Goal: Information Seeking & Learning: Compare options

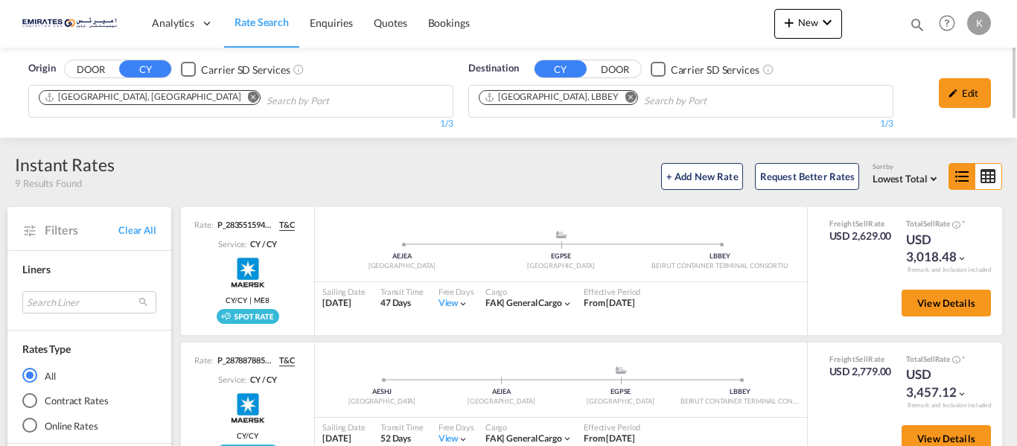
click at [625, 96] on md-icon "Remove" at bounding box center [630, 97] width 11 height 11
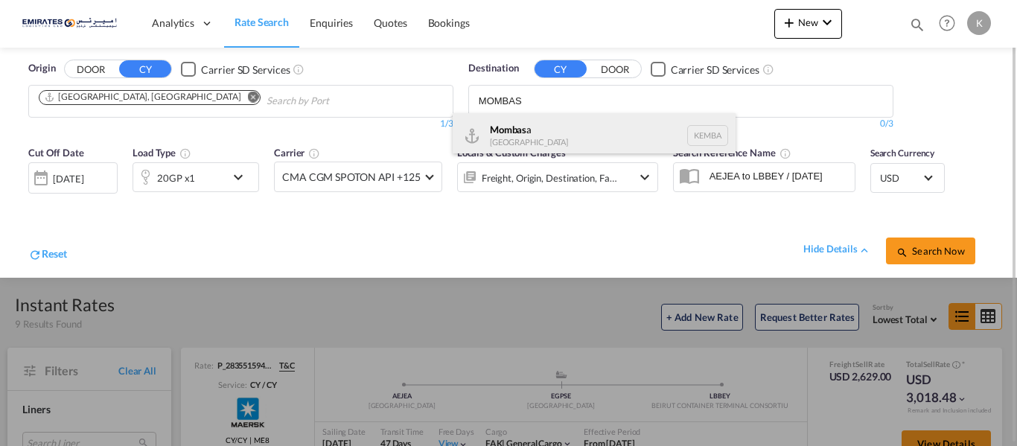
type input "MOMBAS"
click at [529, 136] on div "Mombas a [GEOGRAPHIC_DATA] [GEOGRAPHIC_DATA]" at bounding box center [594, 135] width 283 height 45
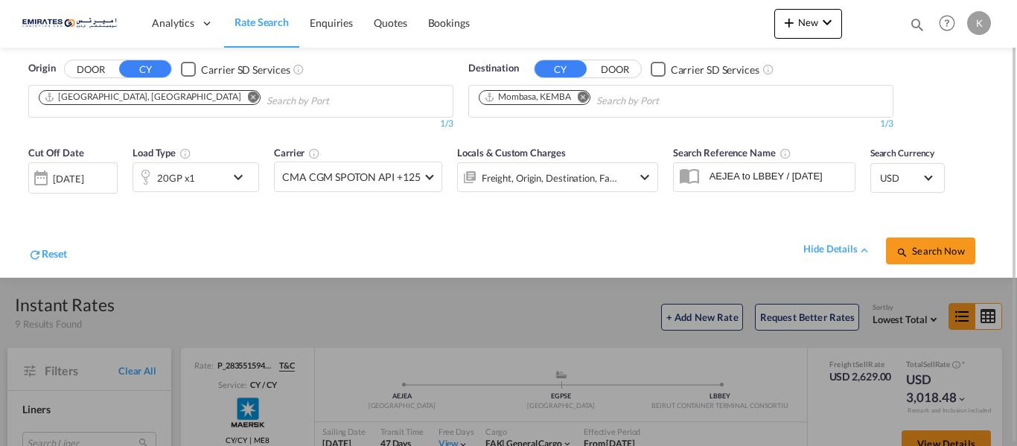
click at [229, 174] on div "20GP x1" at bounding box center [196, 177] width 127 height 30
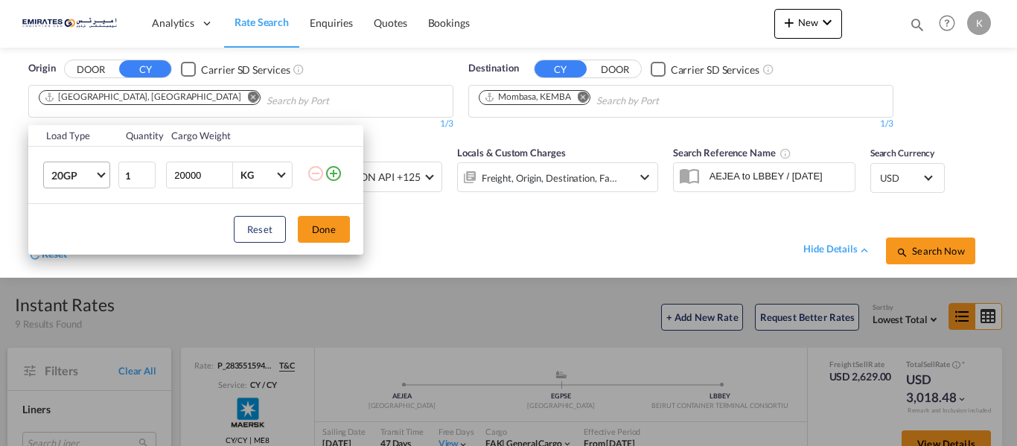
click at [99, 180] on md-select-value "20GP" at bounding box center [80, 174] width 60 height 25
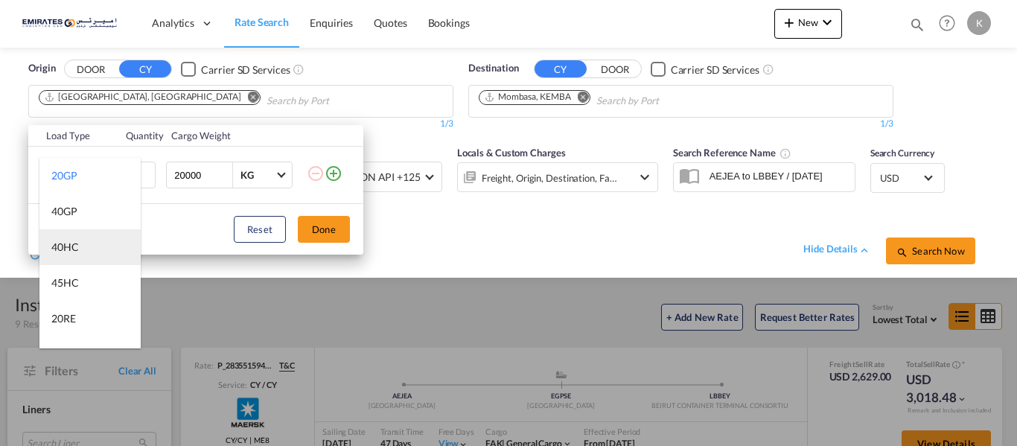
click at [83, 249] on md-option "40HC" at bounding box center [89, 247] width 101 height 36
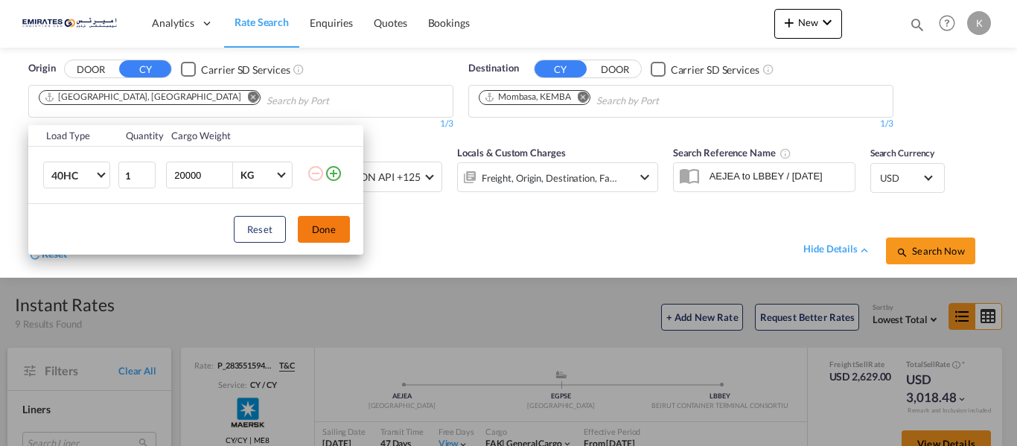
click at [325, 219] on button "Done" at bounding box center [324, 229] width 52 height 27
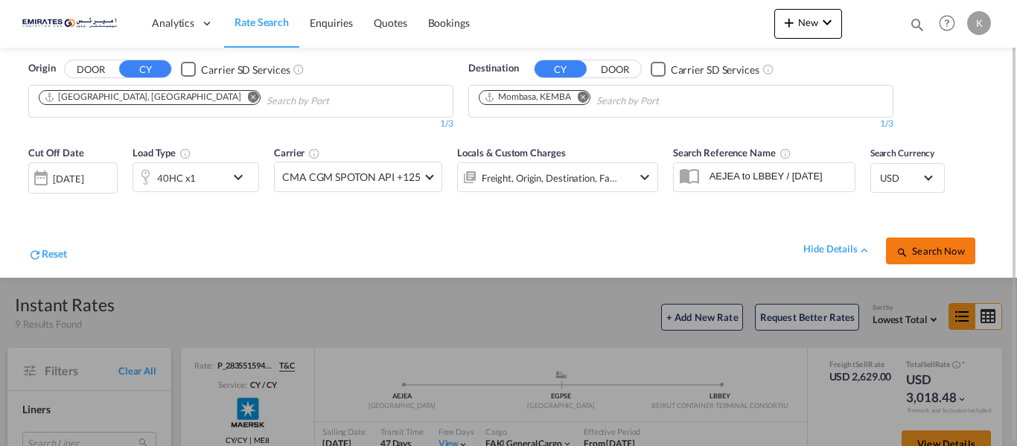
click at [908, 250] on md-icon "icon-magnify" at bounding box center [902, 252] width 12 height 12
click at [904, 249] on md-icon "icon-magnify" at bounding box center [902, 252] width 12 height 12
click at [913, 243] on button "Search Now" at bounding box center [930, 251] width 89 height 27
click at [86, 179] on div "[DATE]" at bounding box center [70, 177] width 31 height 13
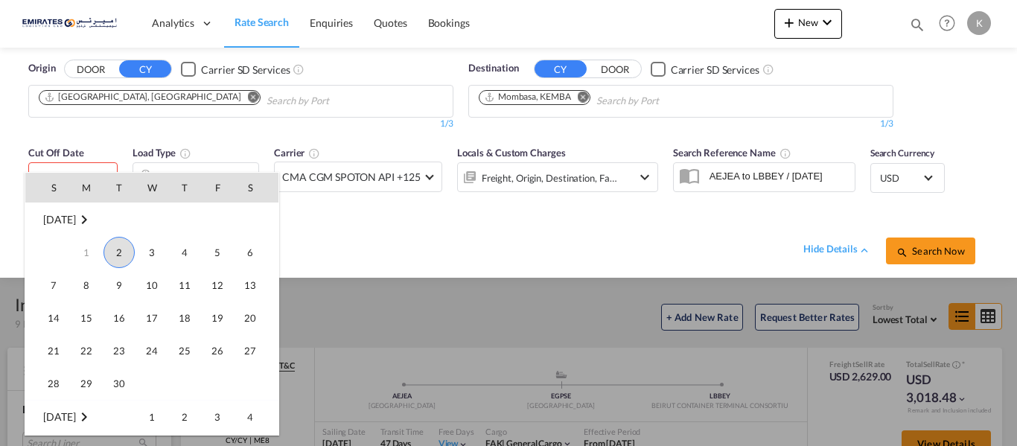
click at [119, 250] on span "2" at bounding box center [118, 252] width 31 height 31
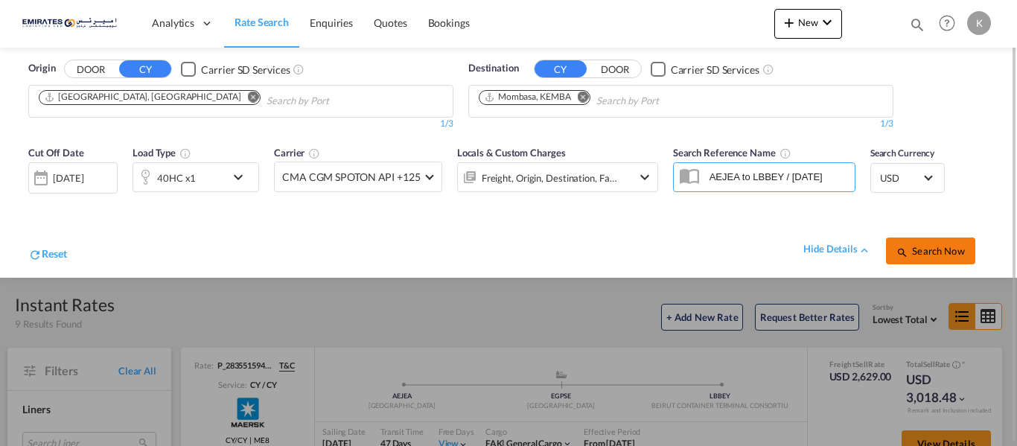
click at [908, 249] on md-icon "icon-magnify" at bounding box center [902, 252] width 12 height 12
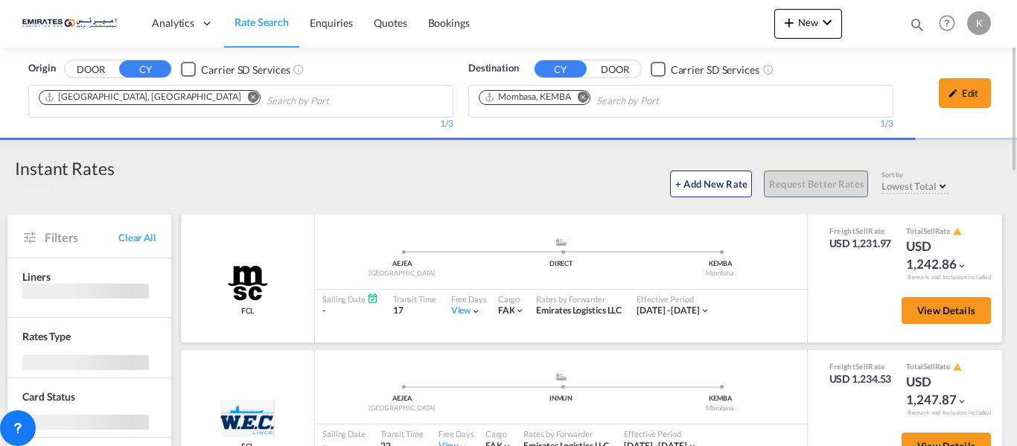
click at [957, 268] on md-icon "icon-chevron-down" at bounding box center [962, 266] width 10 height 10
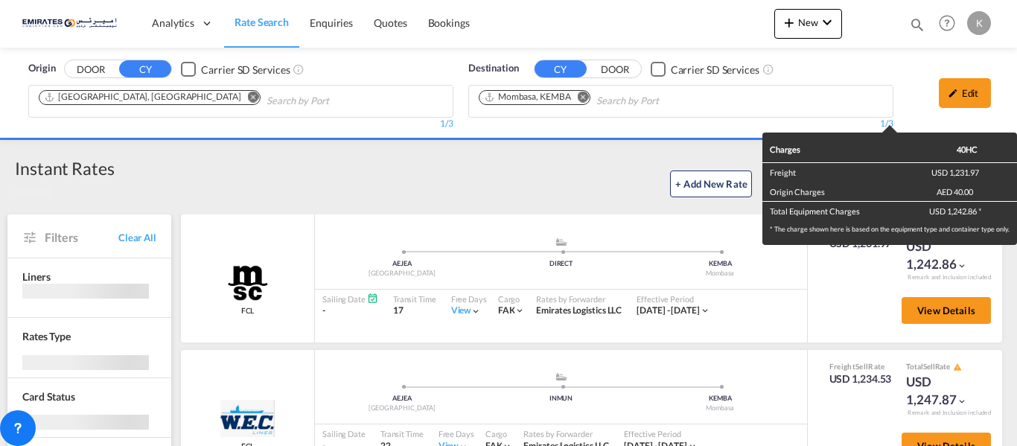
click at [941, 319] on div "Charges 40HC Freight USD 1,231.97 Origin Charges AED 40.00 Total Equipment Char…" at bounding box center [508, 223] width 1017 height 446
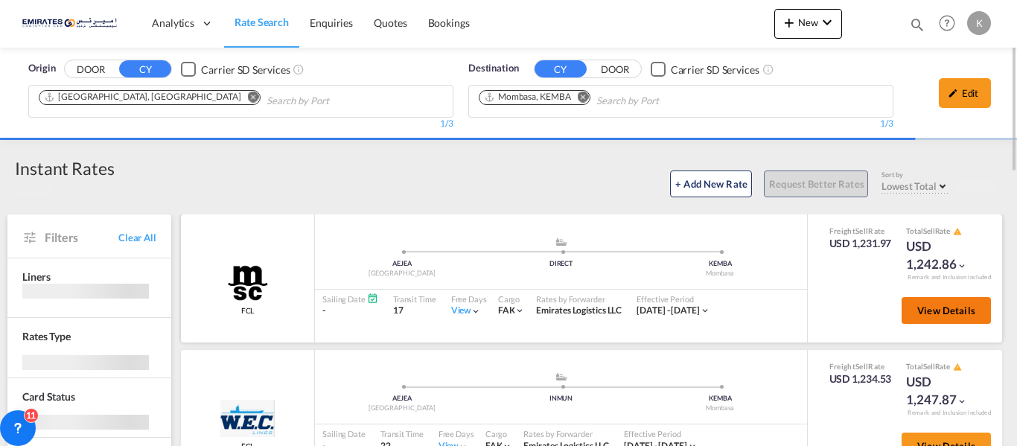
click at [937, 314] on span "View Details" at bounding box center [946, 311] width 58 height 12
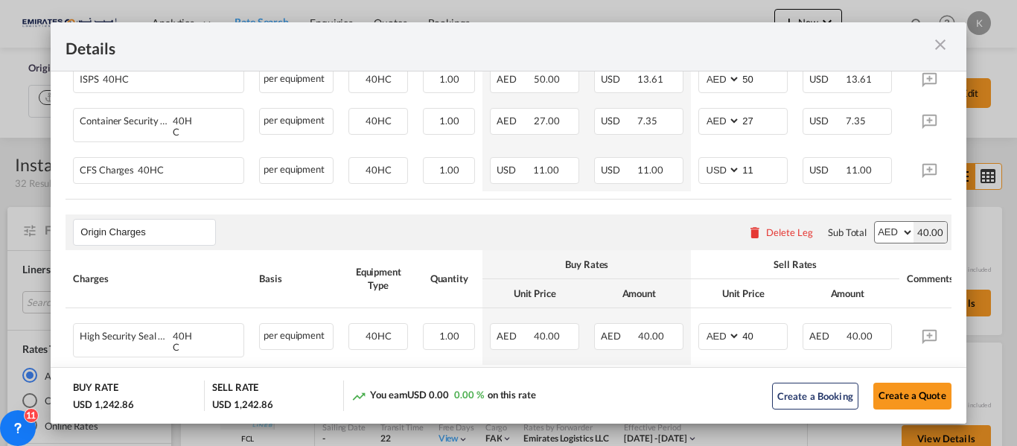
scroll to position [486, 0]
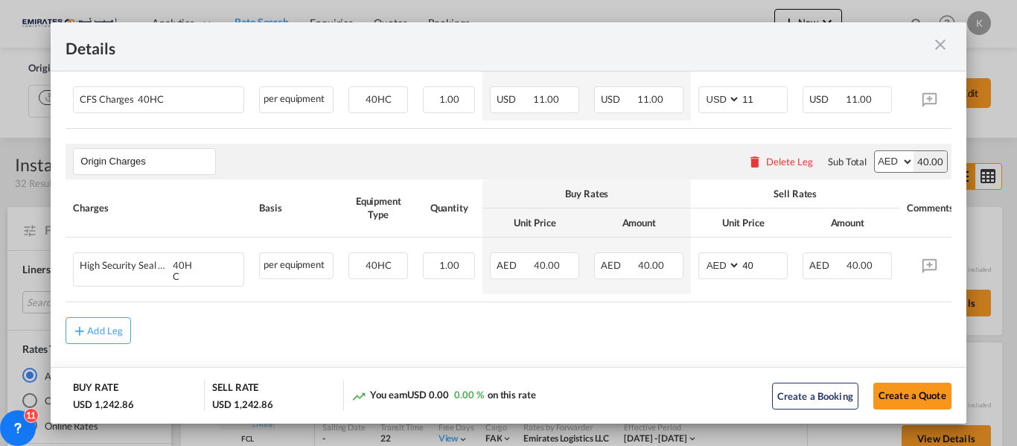
click at [943, 51] on md-icon "icon-close m-3 fg-AAA8AD cursor" at bounding box center [940, 45] width 18 height 18
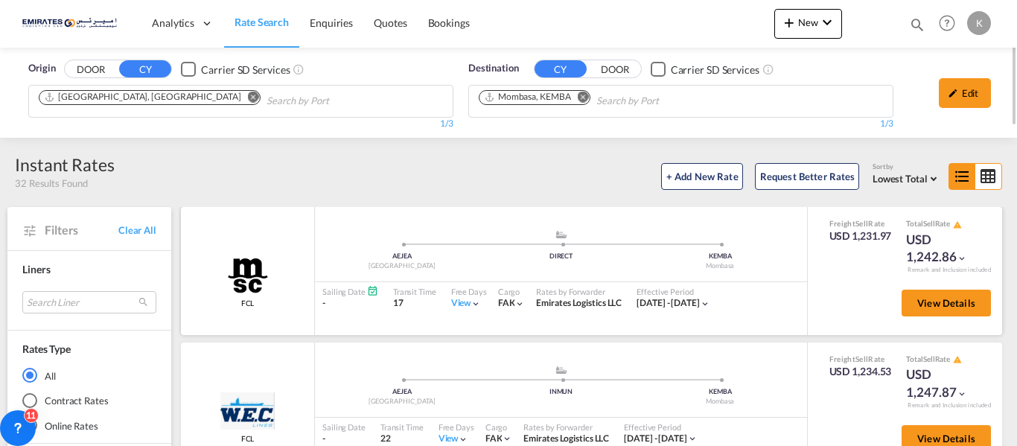
drag, startPoint x: 885, startPoint y: 256, endPoint x: 949, endPoint y: 256, distance: 64.0
click at [949, 256] on div "Freight Sell Rate USD 1,231.97 Total Sell Rate USD 1,242.86" at bounding box center [905, 242] width 174 height 48
click at [966, 243] on div "USD 1,242.86" at bounding box center [943, 249] width 74 height 36
drag, startPoint x: 898, startPoint y: 262, endPoint x: 947, endPoint y: 262, distance: 49.1
click at [947, 262] on div "USD 1,242.86" at bounding box center [943, 249] width 74 height 36
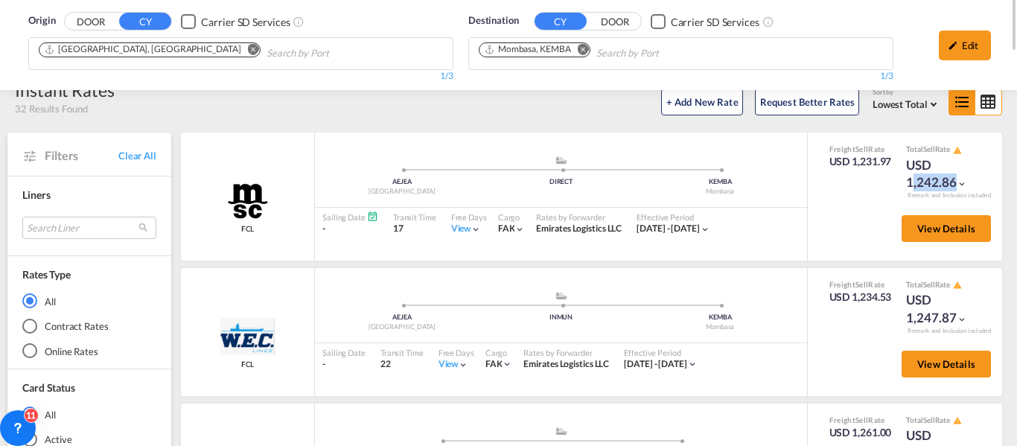
scroll to position [0, 0]
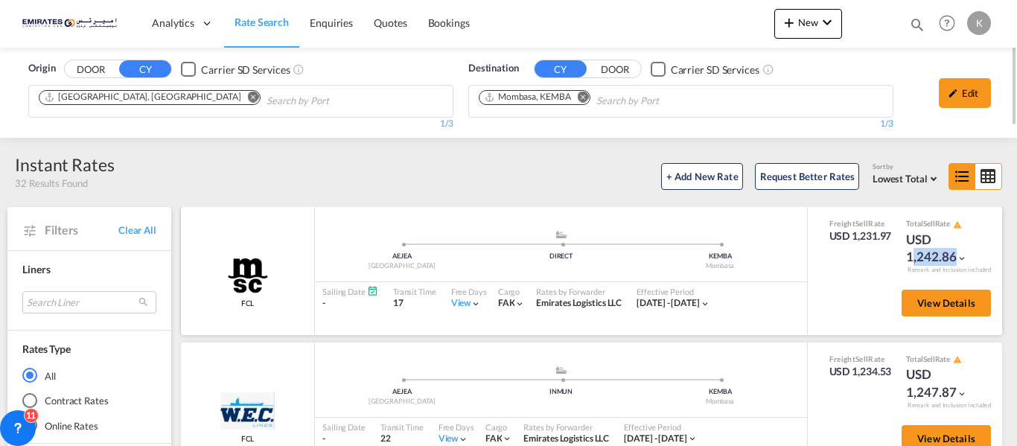
copy div "1,242.86"
click at [949, 302] on span "View Details" at bounding box center [946, 303] width 58 height 12
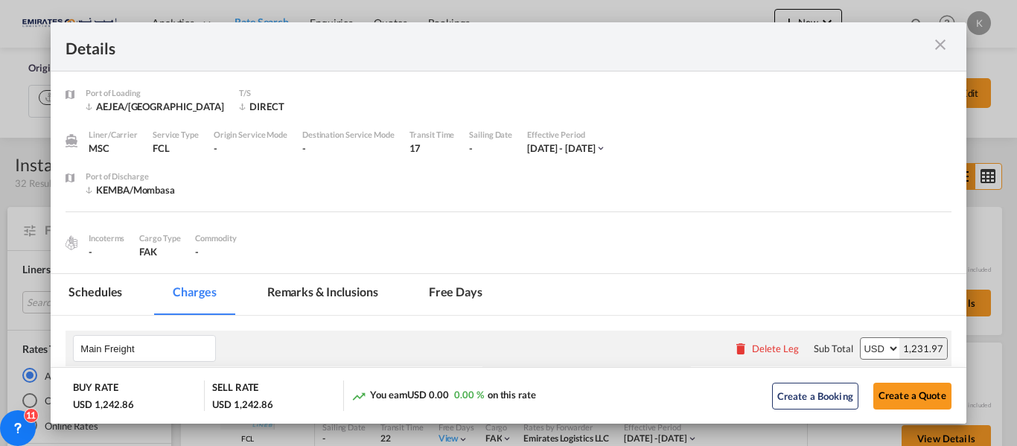
click at [329, 294] on md-tab-item "Remarks & Inclusions" at bounding box center [322, 294] width 147 height 41
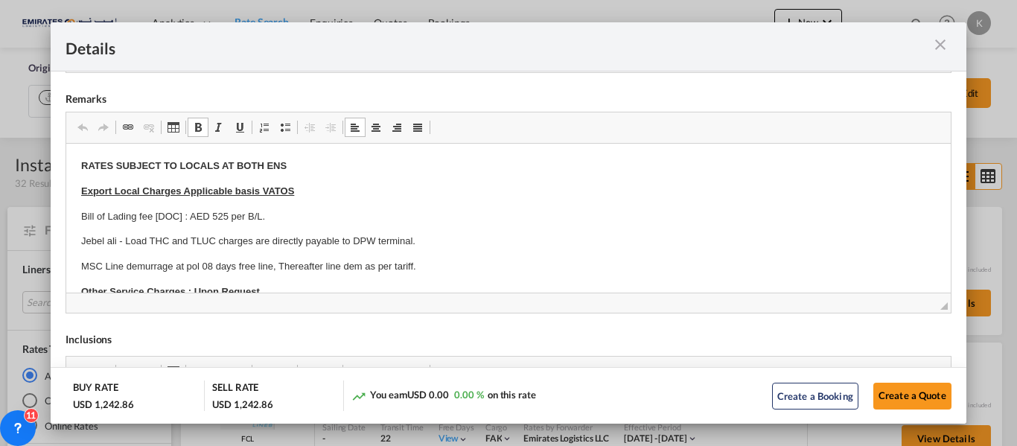
copy body "LOREM IPSUMDO SI AMETCO AD ELIT SED Doeius Tempo Incidid Utlaboreet dolor MAGNA…"
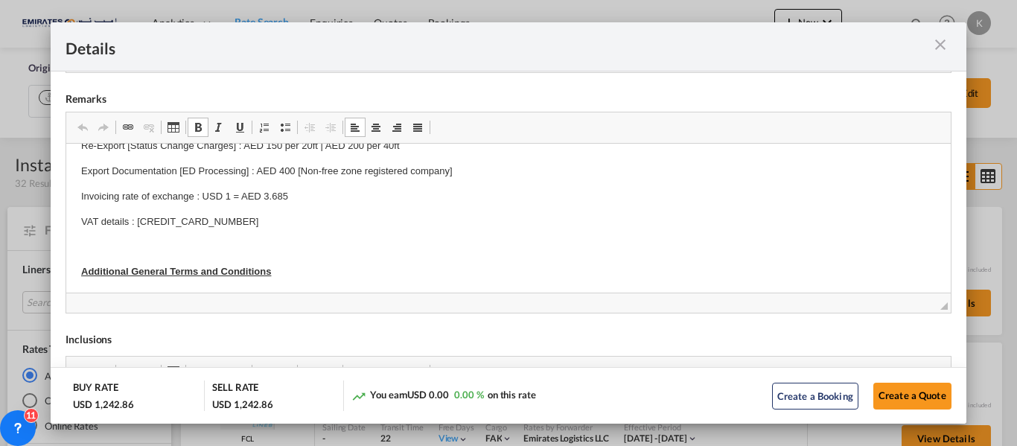
scroll to position [447, 0]
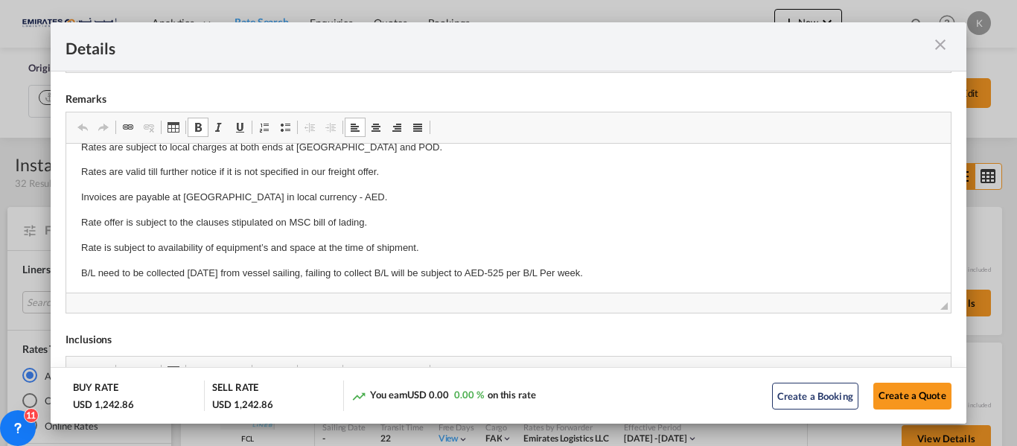
click at [943, 45] on md-icon "icon-close m-3 fg-AAA8AD cursor" at bounding box center [940, 45] width 18 height 18
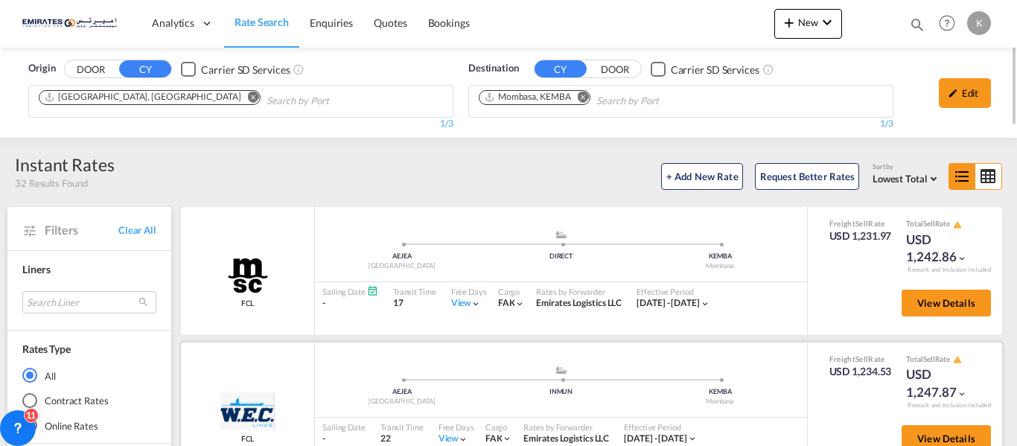
scroll to position [74, 0]
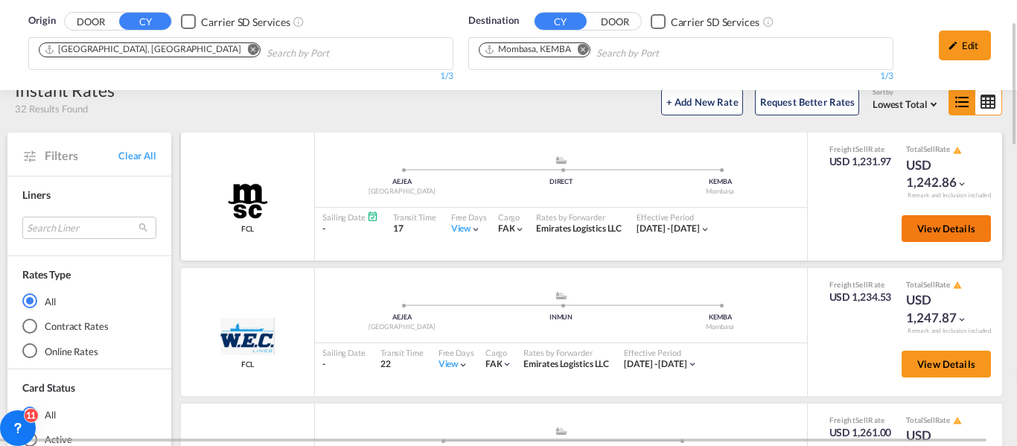
click at [917, 232] on span "View Details" at bounding box center [946, 229] width 58 height 12
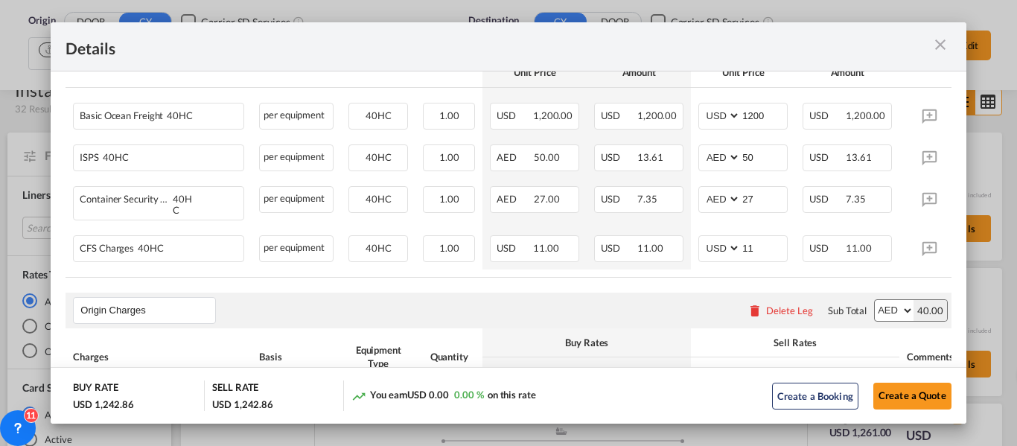
scroll to position [486, 0]
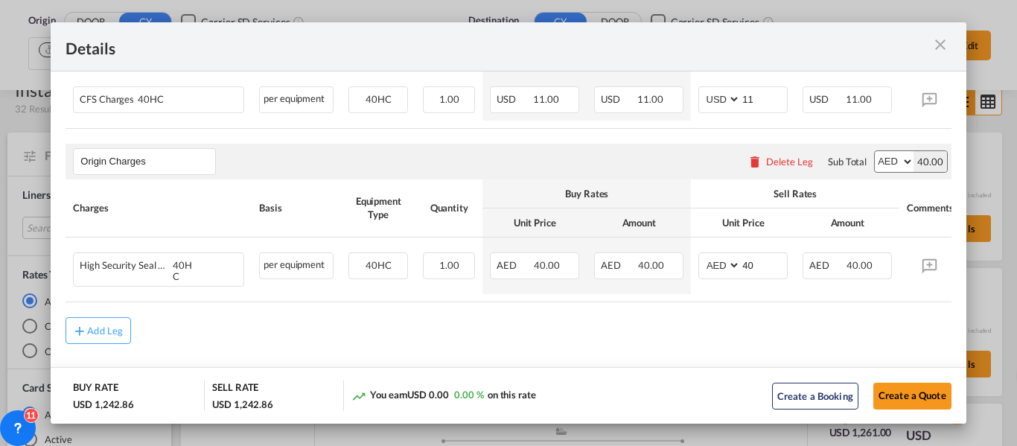
click at [940, 39] on md-icon "icon-close m-3 fg-AAA8AD cursor" at bounding box center [940, 45] width 18 height 18
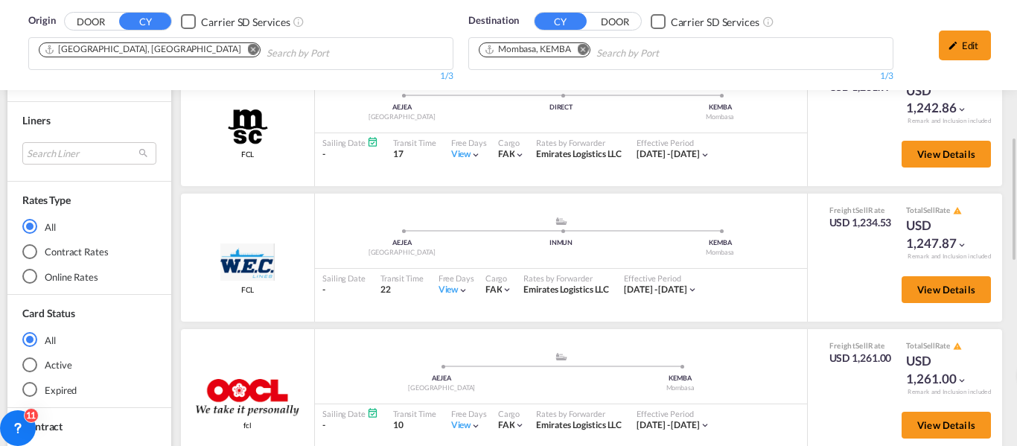
scroll to position [223, 0]
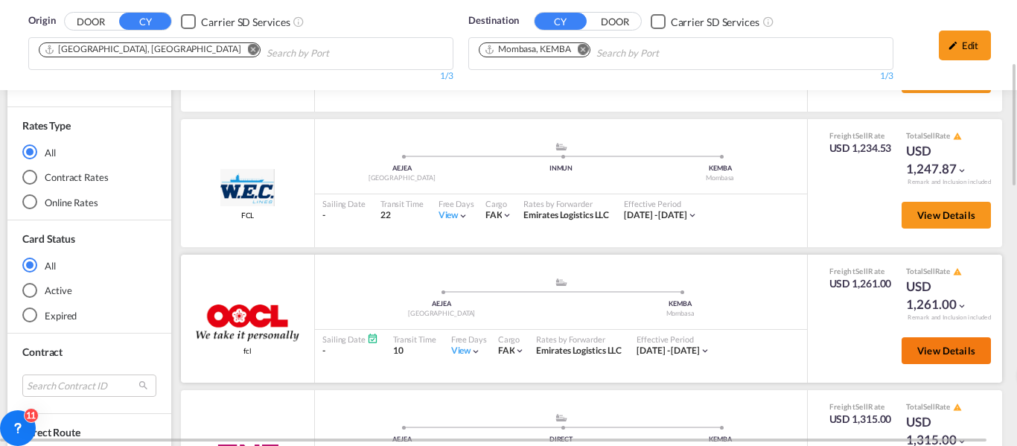
click at [929, 356] on span "View Details" at bounding box center [946, 351] width 58 height 12
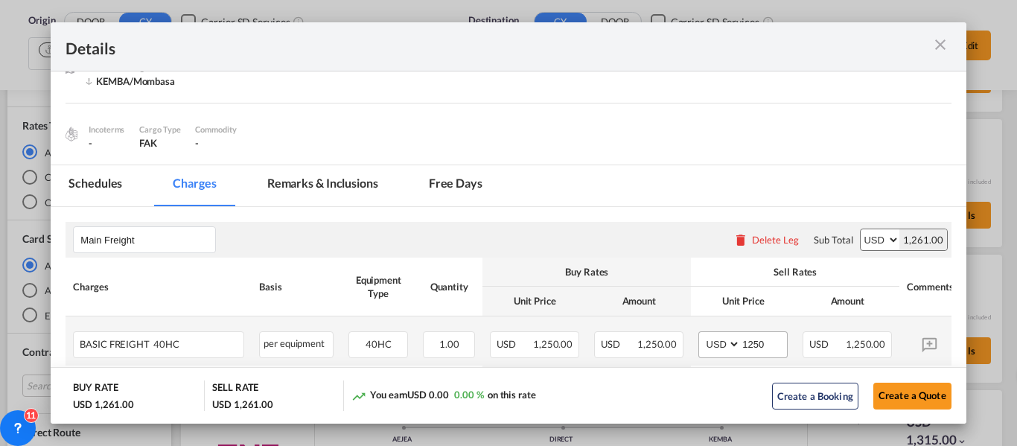
scroll to position [232, 0]
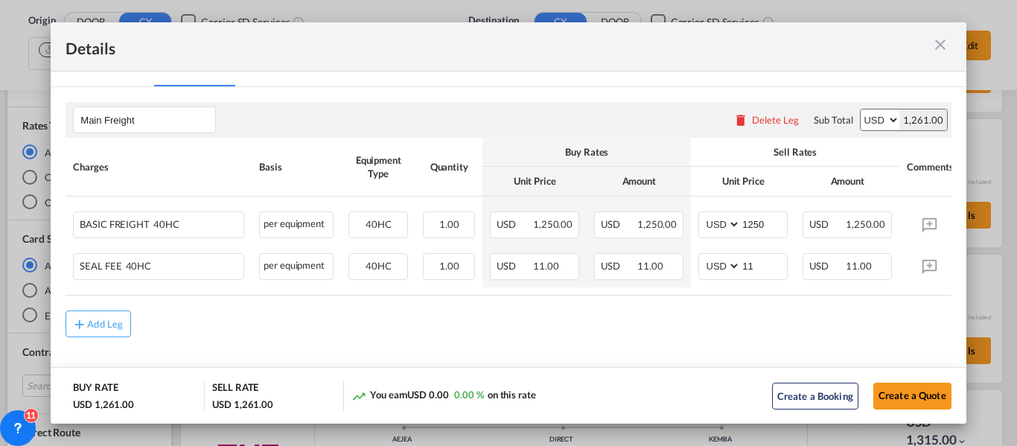
click at [936, 43] on md-icon "icon-close m-3 fg-AAA8AD cursor" at bounding box center [940, 45] width 18 height 18
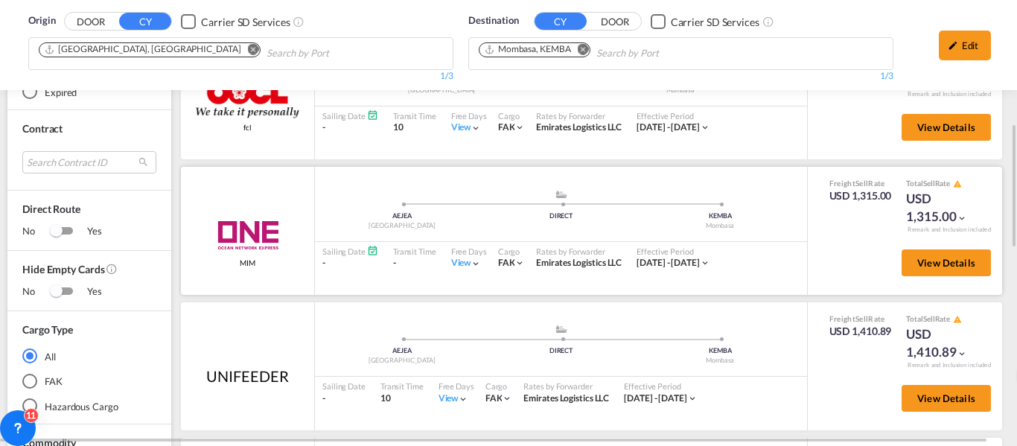
scroll to position [372, 0]
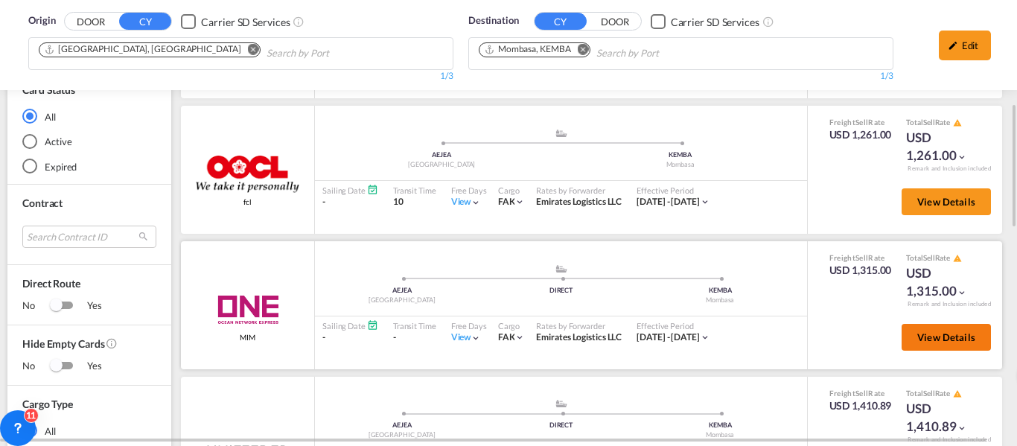
click at [931, 336] on span "View Details" at bounding box center [946, 337] width 58 height 12
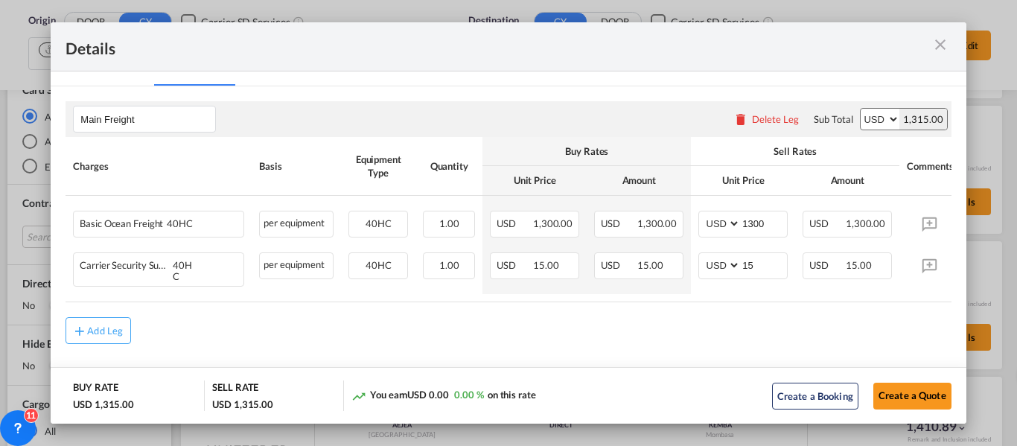
scroll to position [232, 0]
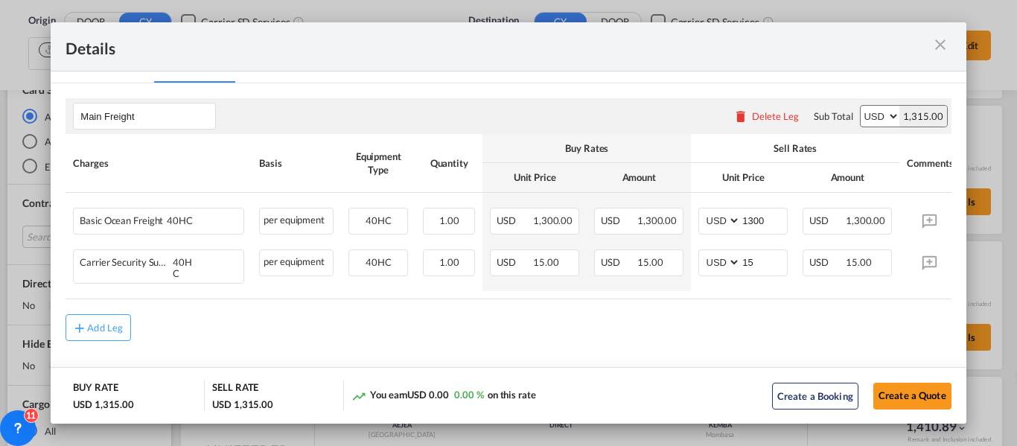
click at [932, 42] on md-icon "icon-close m-3 fg-AAA8AD cursor" at bounding box center [940, 45] width 18 height 18
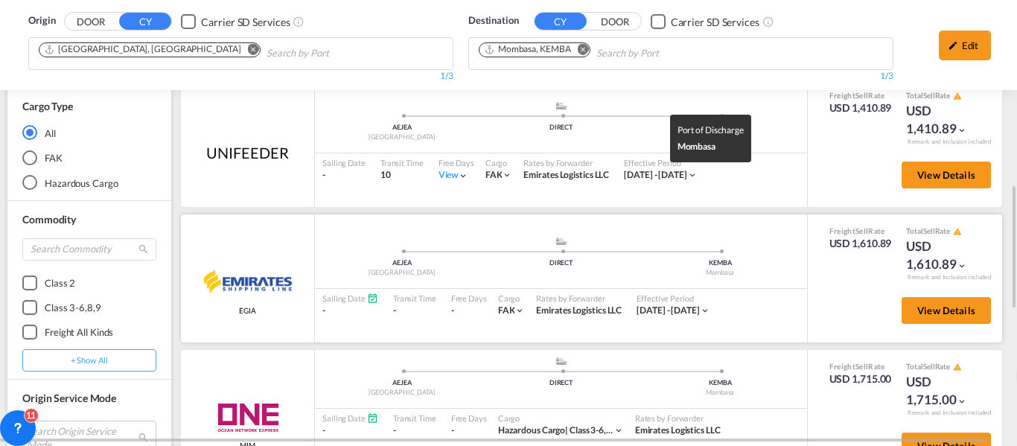
scroll to position [596, 0]
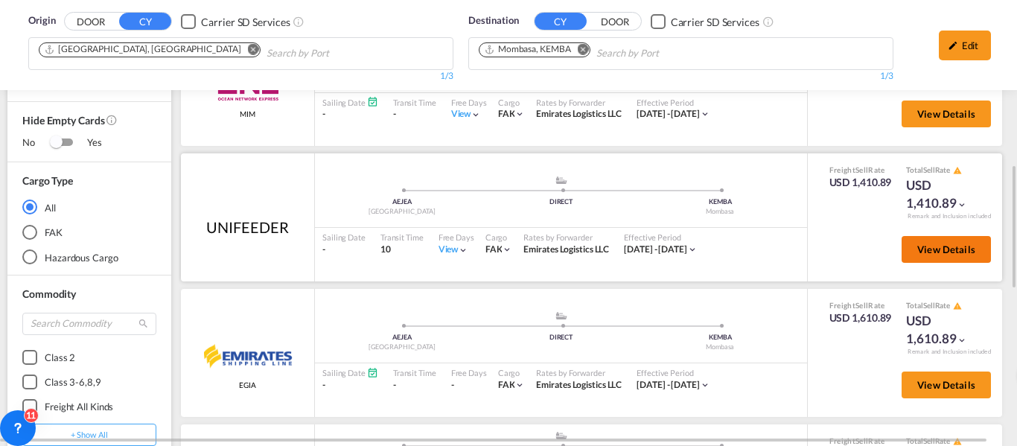
click at [925, 246] on span "View Details" at bounding box center [946, 249] width 58 height 12
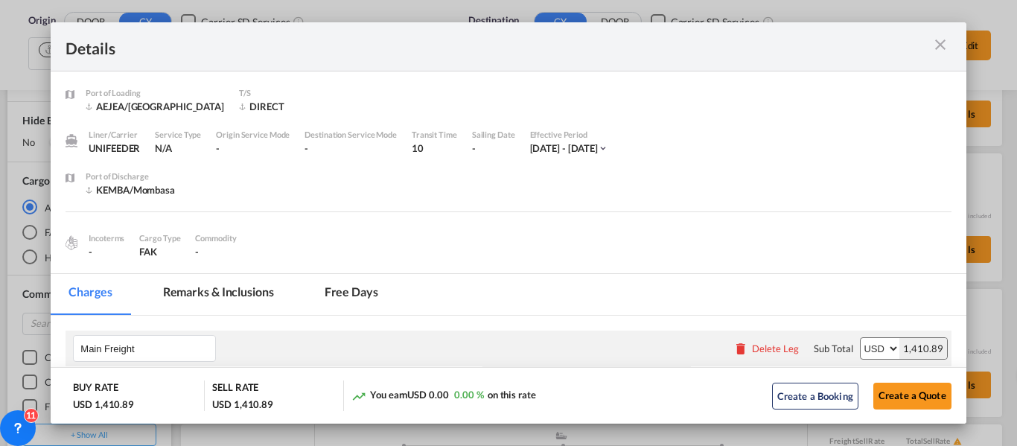
click at [938, 42] on md-icon "icon-close m-3 fg-AAA8AD cursor" at bounding box center [940, 45] width 18 height 18
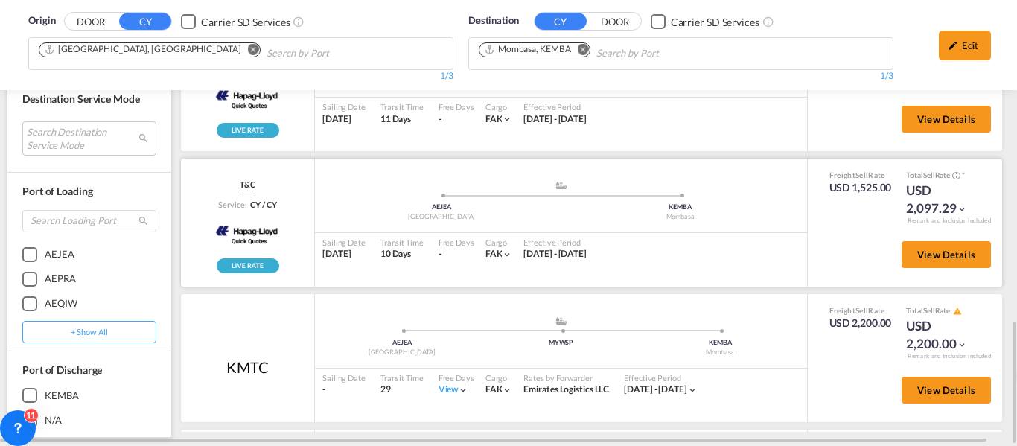
scroll to position [968, 0]
